Goal: Task Accomplishment & Management: Manage account settings

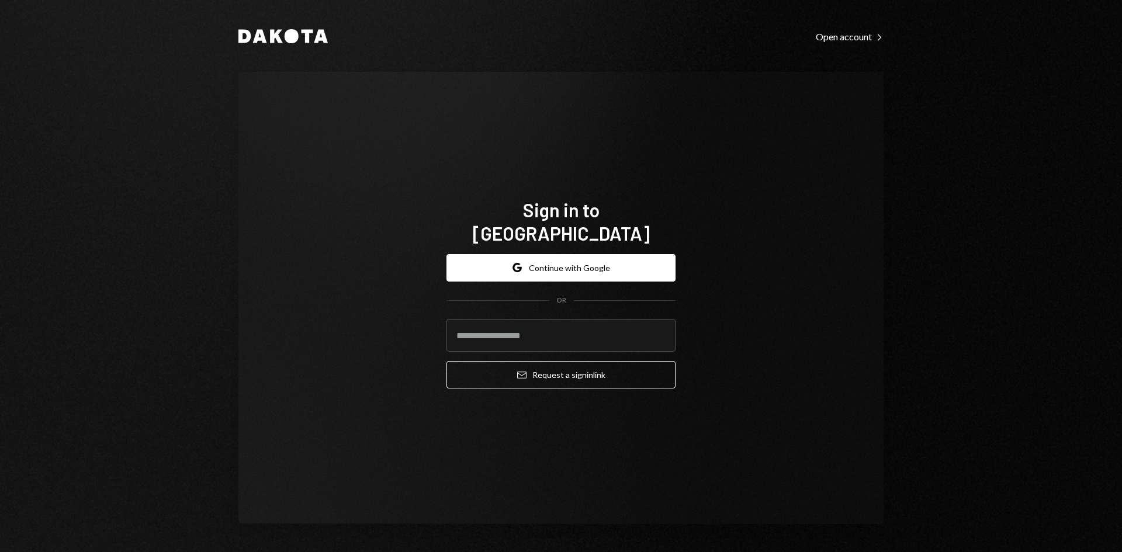
click at [0, 552] on com-1password-button at bounding box center [0, 552] width 0 height 0
type input "**********"
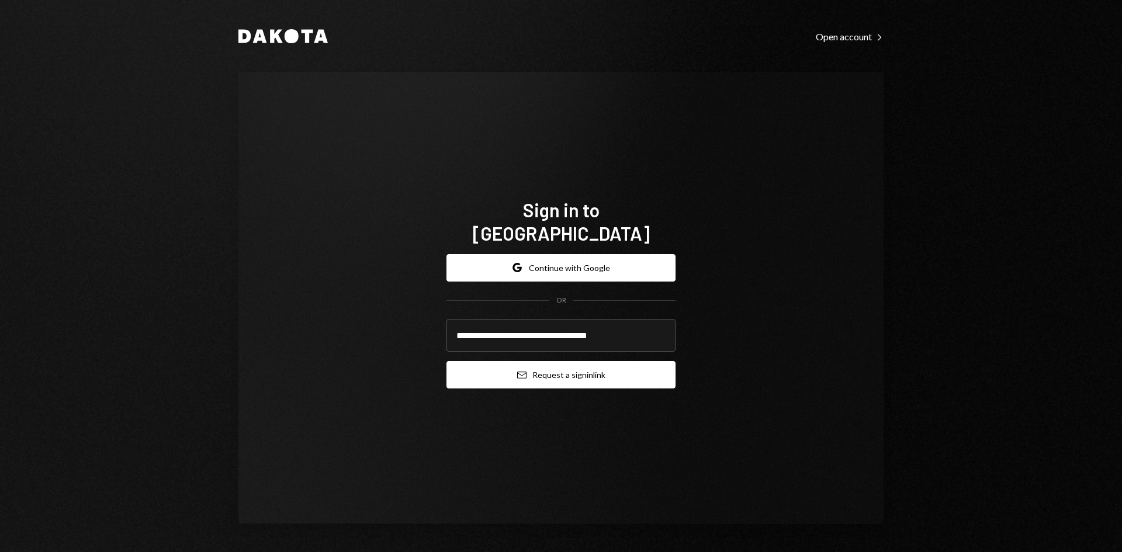
click at [540, 362] on button "Email Request a sign in link" at bounding box center [560, 374] width 229 height 27
